Goal: Task Accomplishment & Management: Manage account settings

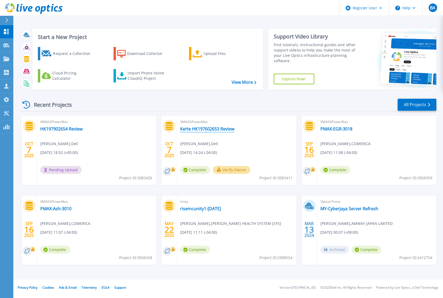
click at [207, 129] on link "KeHe HK197602653 Review" at bounding box center [207, 128] width 54 height 5
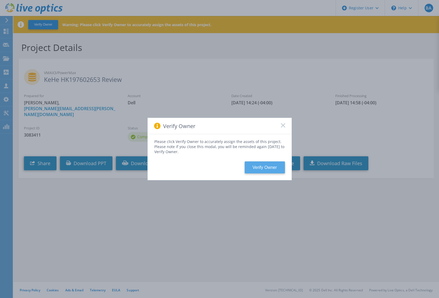
click at [261, 166] on button "Verify Owner" at bounding box center [265, 167] width 40 height 12
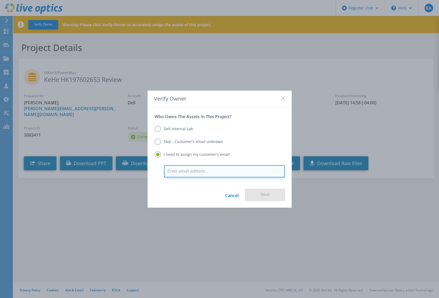
click at [189, 168] on input "email" at bounding box center [224, 171] width 121 height 12
paste input "corey.trimiar@kehe.com"
type input "corey.trimiar@kehe.com"
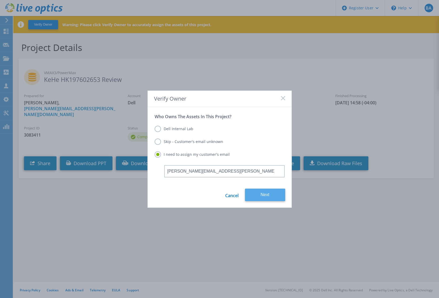
click at [271, 191] on button "Next" at bounding box center [265, 195] width 40 height 13
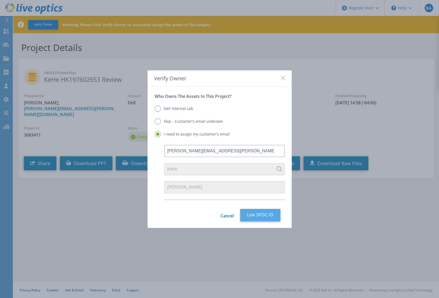
click at [256, 217] on button "Link SFDC ID" at bounding box center [260, 215] width 40 height 13
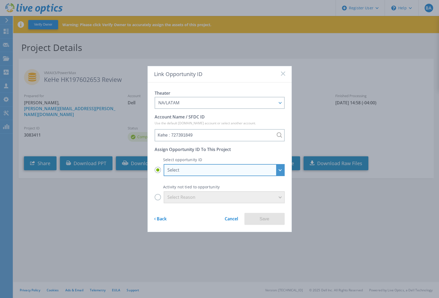
click at [281, 172] on div "Select" at bounding box center [224, 170] width 121 height 12
click at [0, 0] on input "Select Select KEHE DISTRIBUTORS LLC - CDW - KeHe Distributors - Dell Services :…" at bounding box center [0, 0] width 0 height 0
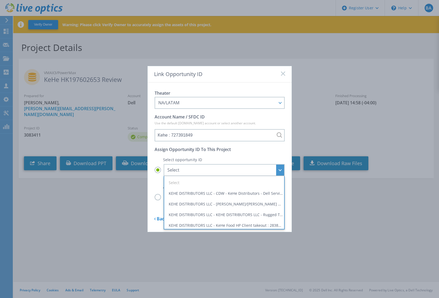
click at [245, 156] on div "Select opportunity ID Select Select KEHE DISTRIBUTORS LLC - CDW - KeHe Distribu…" at bounding box center [220, 164] width 130 height 23
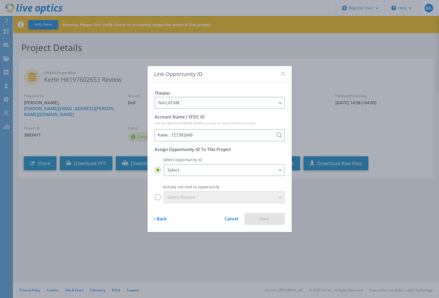
click at [159, 198] on label "Select Reason" at bounding box center [220, 197] width 130 height 12
click at [0, 0] on input "Select Reason" at bounding box center [0, 0] width 0 height 0
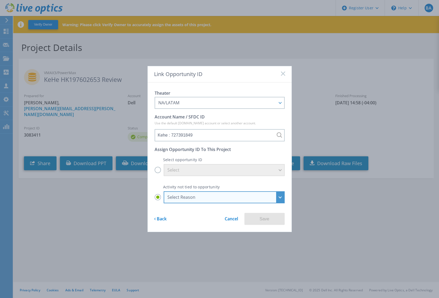
click at [279, 197] on div "Select Reason" at bounding box center [224, 197] width 121 height 12
click at [0, 0] on input "Select Reason Select Reason Discovery Troubleshooting Other" at bounding box center [0, 0] width 0 height 0
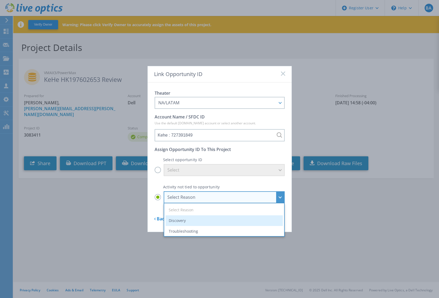
click at [178, 220] on li "Discovery" at bounding box center [224, 220] width 117 height 11
click at [0, 0] on input "Select Reason Select Reason Discovery Troubleshooting Other" at bounding box center [0, 0] width 0 height 0
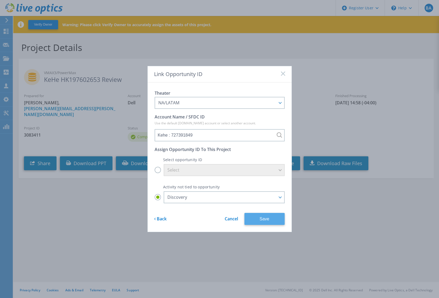
click at [270, 222] on button "Save" at bounding box center [265, 219] width 40 height 12
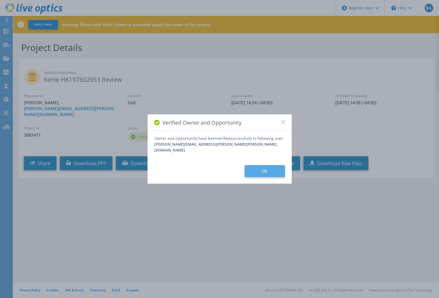
click at [255, 167] on button "Ok" at bounding box center [265, 171] width 40 height 12
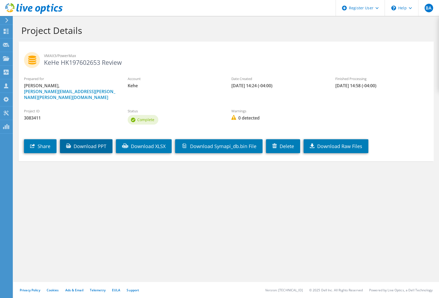
click at [92, 139] on link "Download PPT" at bounding box center [86, 146] width 53 height 14
click at [245, 35] on h1 "Project Details" at bounding box center [224, 30] width 407 height 11
click at [6, 30] on use at bounding box center [6, 31] width 5 height 5
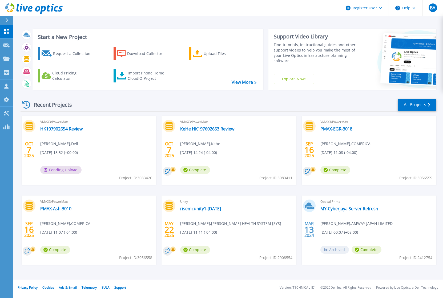
click at [138, 107] on div "Recent Projects All Projects" at bounding box center [229, 104] width 416 height 13
click at [61, 165] on div "VMAX3/PowerMax HK197902654 Review Brian Arnold , Dell 10/07/2025, 18:52 (+00:00…" at bounding box center [96, 150] width 119 height 69
drag, startPoint x: 61, startPoint y: 177, endPoint x: 62, endPoint y: 114, distance: 62.7
click at [61, 175] on div "Pending Upload" at bounding box center [62, 171] width 44 height 11
click at [57, 129] on link "HK197902654 Review" at bounding box center [61, 128] width 42 height 5
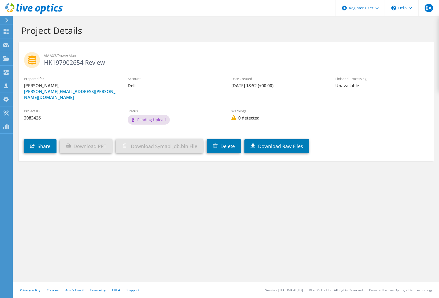
click at [149, 117] on span "Pending Upload" at bounding box center [151, 119] width 29 height 5
drag, startPoint x: 106, startPoint y: 62, endPoint x: 45, endPoint y: 63, distance: 60.8
click at [45, 63] on h2 "VMAX3/PowerMax HK197902654 Review" at bounding box center [226, 58] width 405 height 13
copy h2 "HK197902654 Review"
click at [9, 33] on icon at bounding box center [6, 31] width 6 height 5
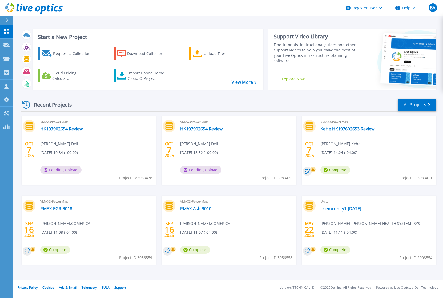
click at [255, 139] on div "VMAX3/PowerMax HK197902654 Review [PERSON_NAME] , Dell [DATE] 18:52 (+00:00) Pe…" at bounding box center [236, 150] width 119 height 69
click at [227, 127] on div "VMAX3/PowerMax HK197902654 Review [PERSON_NAME] , Dell [DATE] 18:52 (+00:00) Pe…" at bounding box center [236, 150] width 119 height 69
click at [198, 129] on link "HK197902654 Review" at bounding box center [201, 128] width 42 height 5
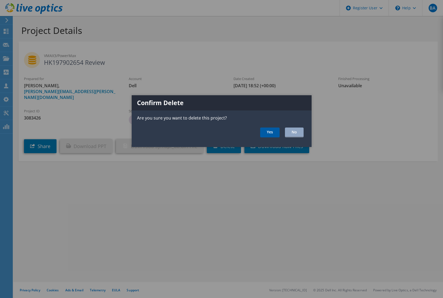
click at [260, 132] on link "Yes" at bounding box center [269, 133] width 19 height 10
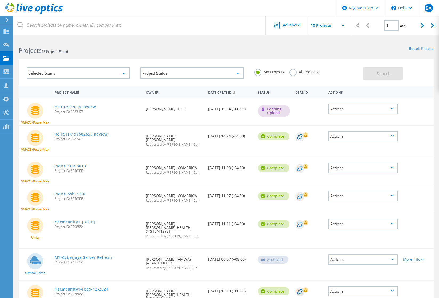
click at [391, 135] on icon at bounding box center [392, 136] width 3 height 2
click at [360, 119] on div "Project Details" at bounding box center [363, 120] width 68 height 8
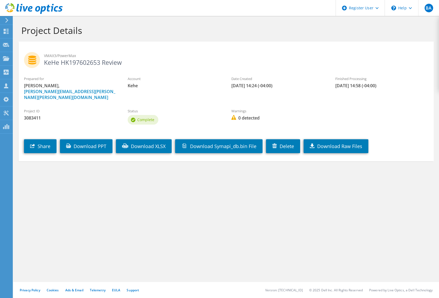
click at [93, 61] on h2 "VMAX3/PowerMax KeHe HK197602653 Review" at bounding box center [226, 58] width 405 height 13
drag, startPoint x: 95, startPoint y: 59, endPoint x: 103, endPoint y: 62, distance: 8.5
click at [96, 60] on h2 "VMAX3/PowerMax KeHe HK197602653 Review" at bounding box center [226, 58] width 405 height 13
click at [144, 63] on h2 "VMAX3/PowerMax KeHe HK197602653 Review" at bounding box center [226, 58] width 405 height 13
click at [6, 30] on icon at bounding box center [6, 31] width 6 height 5
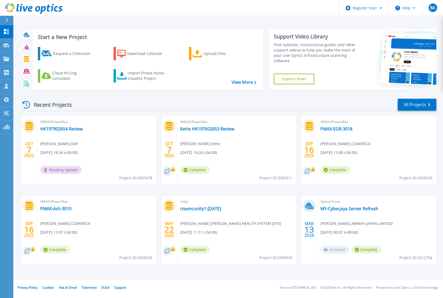
click at [118, 101] on div "Recent Projects All Projects" at bounding box center [229, 104] width 416 height 13
drag, startPoint x: 132, startPoint y: 111, endPoint x: 134, endPoint y: 98, distance: 13.9
click at [132, 111] on div "Recent Projects All Projects" at bounding box center [229, 104] width 416 height 13
click at [95, 171] on button "Verify Owner" at bounding box center [92, 170] width 38 height 8
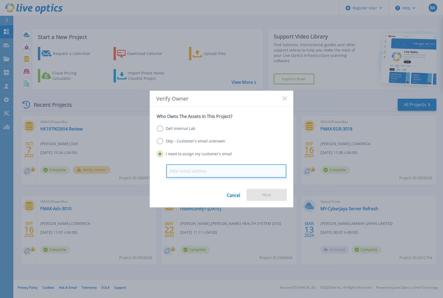
click at [177, 171] on input "email" at bounding box center [226, 170] width 120 height 13
paste input "corey.trimiar@kehe.com"
type input "corey.trimiar@kehe.com"
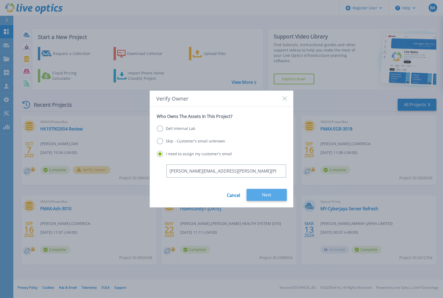
click at [270, 196] on button "Next" at bounding box center [267, 195] width 40 height 12
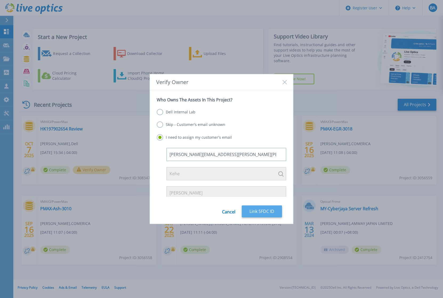
click at [257, 212] on button "Link SFDC ID" at bounding box center [262, 211] width 40 height 12
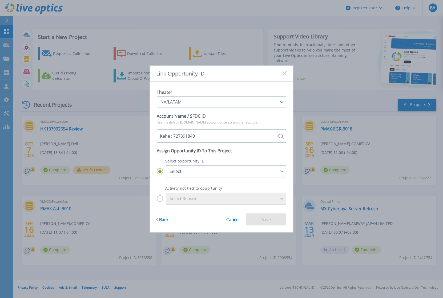
click at [158, 198] on label "Select Reason" at bounding box center [222, 199] width 130 height 12
click at [0, 0] on input "Select Reason" at bounding box center [0, 0] width 0 height 0
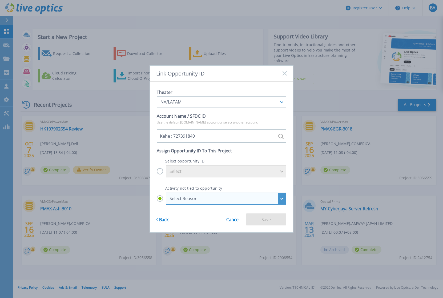
click at [195, 199] on div "Select Reason" at bounding box center [223, 198] width 107 height 5
click at [0, 0] on input "Select Reason Select Reason Discovery Troubleshooting Other" at bounding box center [0, 0] width 0 height 0
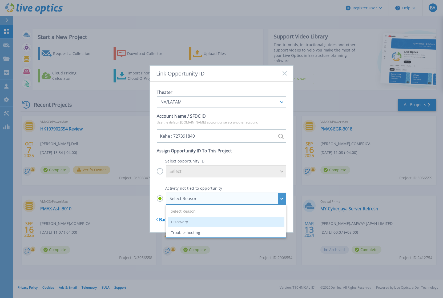
click at [187, 223] on li "Discovery" at bounding box center [226, 222] width 117 height 11
click at [0, 0] on input "Select Reason Select Reason Discovery Troubleshooting Other" at bounding box center [0, 0] width 0 height 0
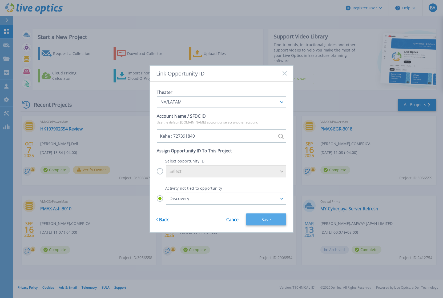
click at [268, 218] on button "Save" at bounding box center [266, 219] width 40 height 12
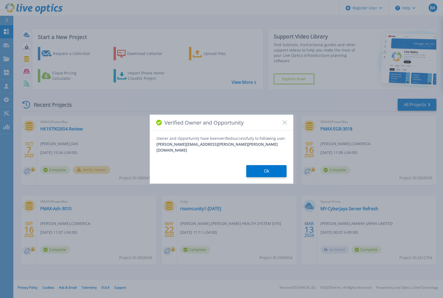
click at [258, 171] on button "Ok" at bounding box center [267, 171] width 40 height 12
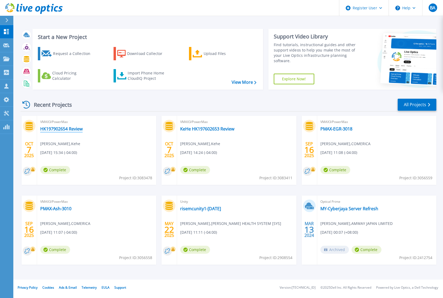
click at [60, 127] on link "HK197902654 Review" at bounding box center [61, 128] width 42 height 5
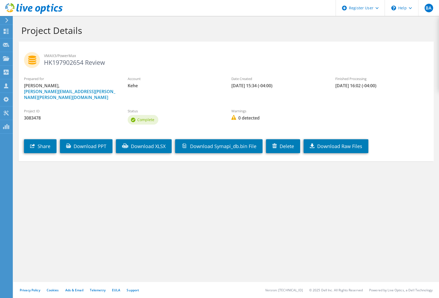
click at [192, 19] on div "Project Details" at bounding box center [226, 29] width 421 height 26
click at [7, 30] on use at bounding box center [6, 31] width 5 height 5
